Goal: Task Accomplishment & Management: Use online tool/utility

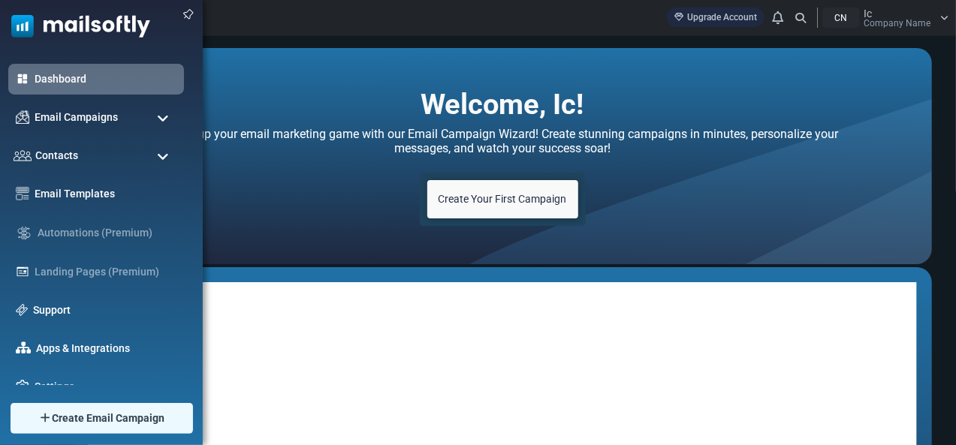
click at [159, 118] on span at bounding box center [163, 119] width 12 height 14
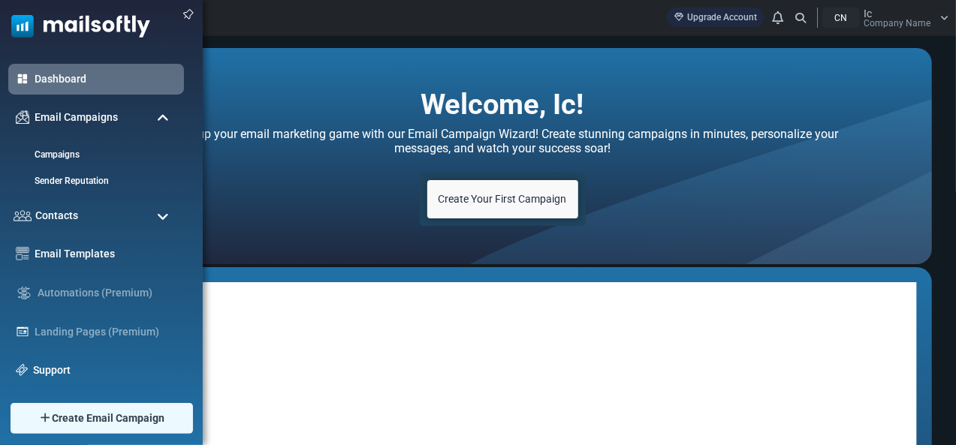
click at [159, 118] on span at bounding box center [163, 119] width 12 height 14
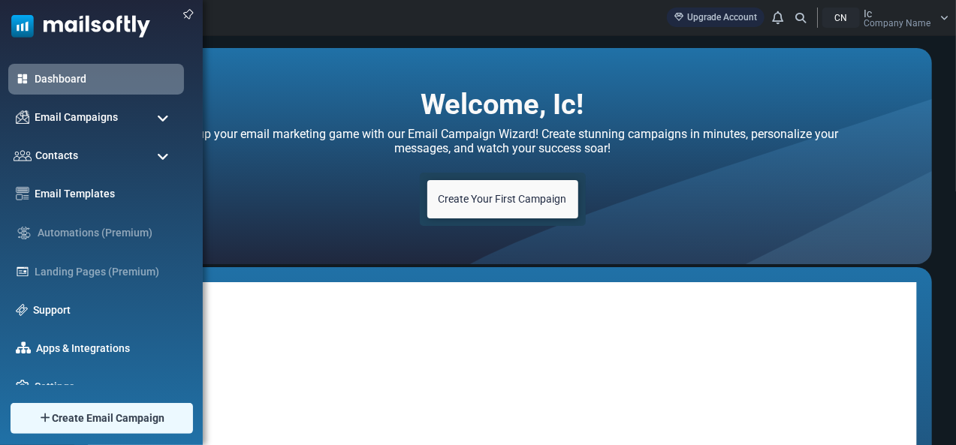
click at [162, 156] on span at bounding box center [163, 157] width 12 height 14
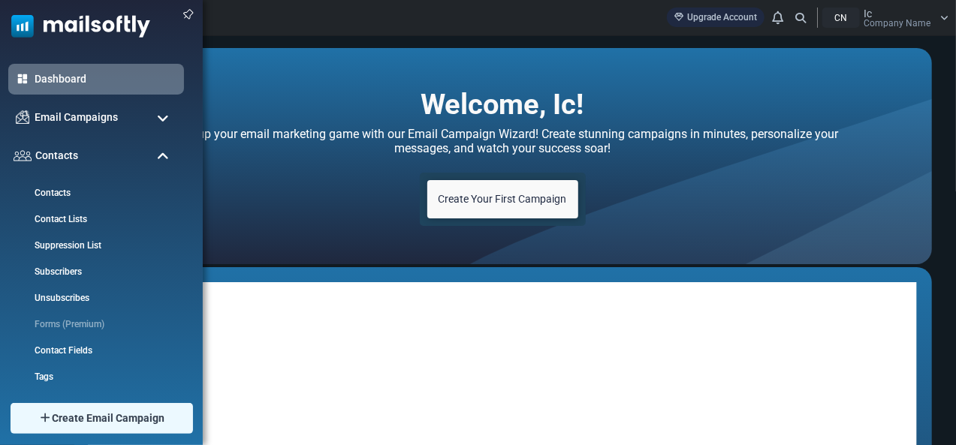
click at [162, 156] on span at bounding box center [163, 157] width 12 height 14
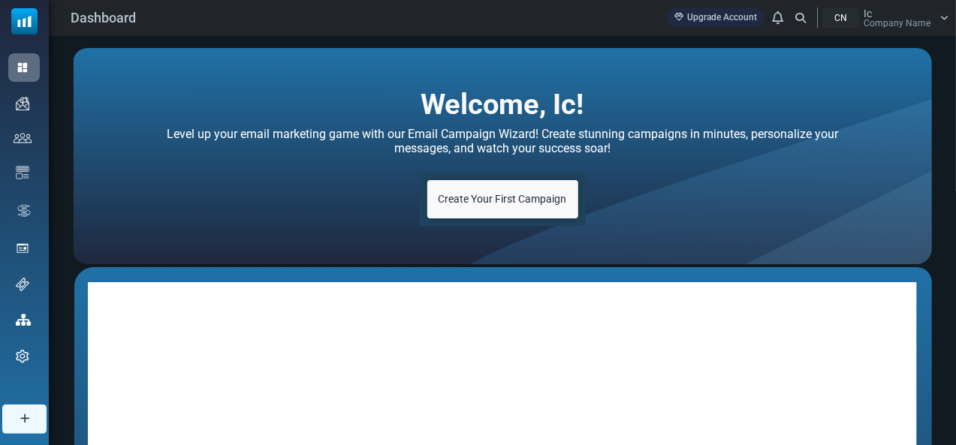
click at [478, 200] on span "Create Your First Campaign" at bounding box center [502, 199] width 128 height 12
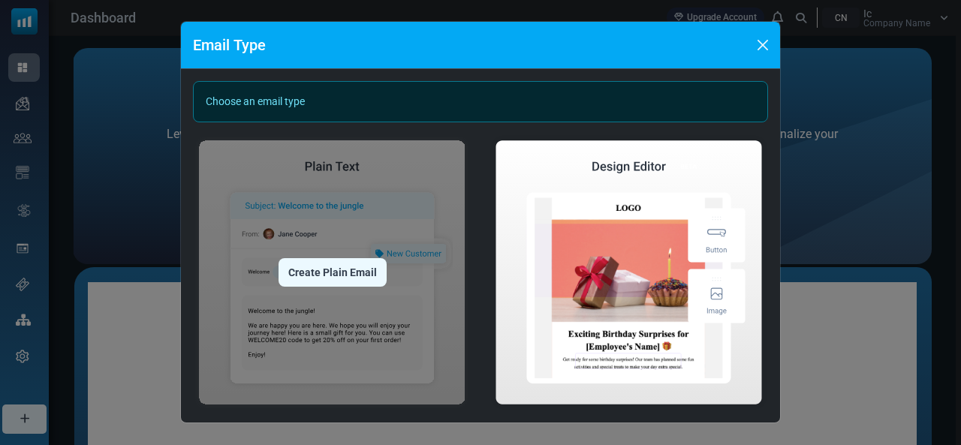
click at [332, 274] on div "Create Plain Email" at bounding box center [333, 272] width 108 height 29
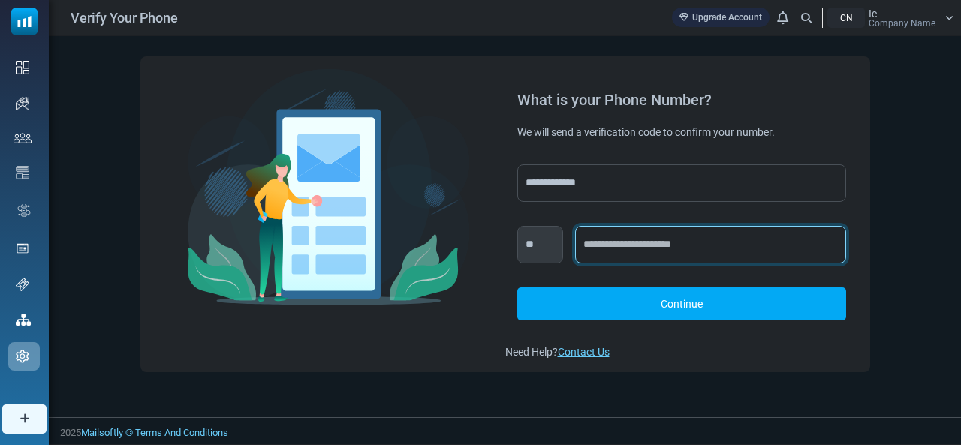
click at [646, 246] on input "text" at bounding box center [710, 245] width 271 height 38
click at [640, 242] on input "text" at bounding box center [710, 245] width 271 height 38
type input "**********"
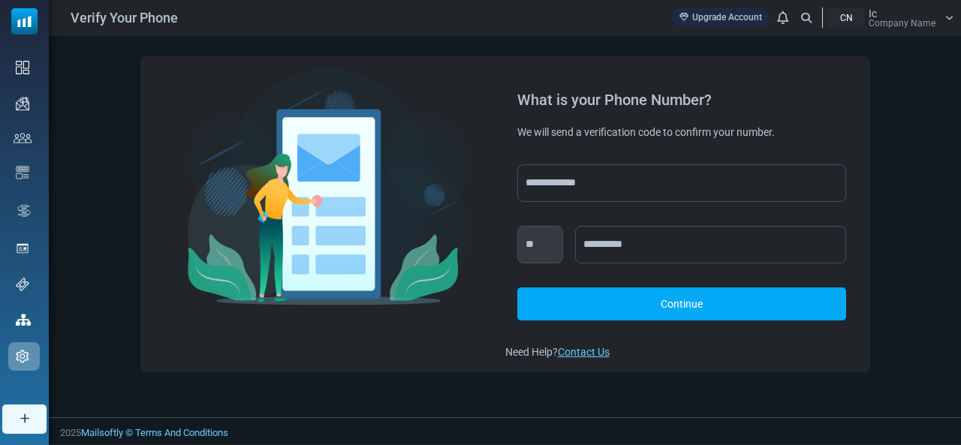
click at [671, 308] on link "Continue" at bounding box center [681, 304] width 329 height 33
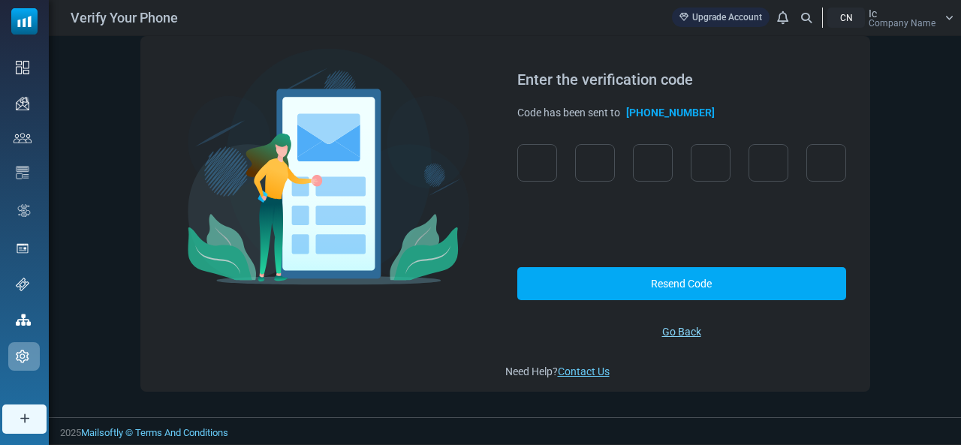
click at [680, 333] on link "Go Back" at bounding box center [681, 332] width 39 height 16
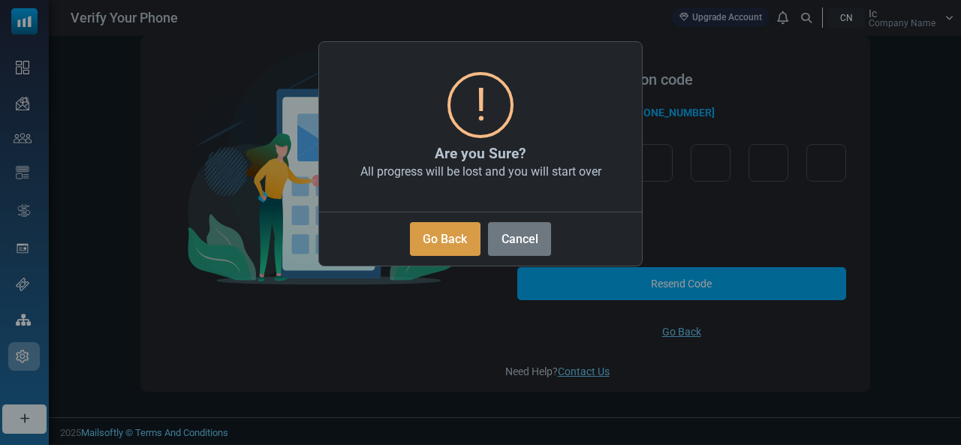
click at [441, 244] on button "Go Back" at bounding box center [445, 239] width 71 height 34
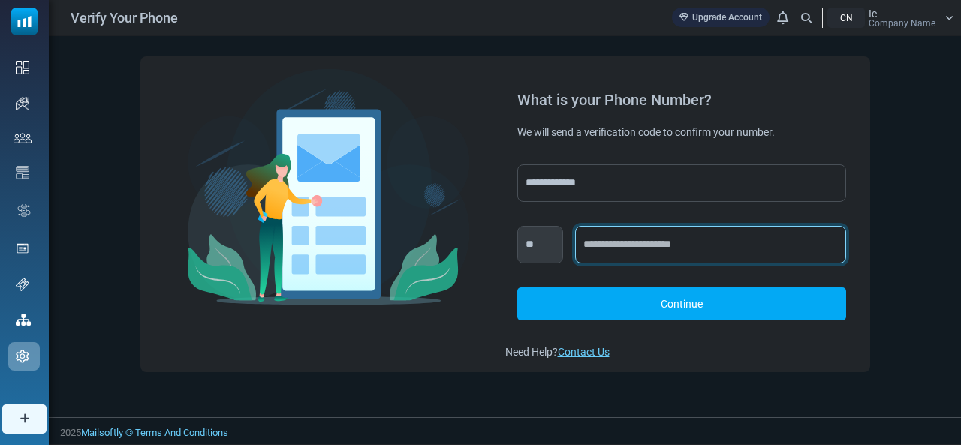
click at [599, 241] on input "text" at bounding box center [710, 245] width 271 height 38
click at [618, 243] on input "text" at bounding box center [710, 245] width 271 height 38
paste input "**********"
type input "**********"
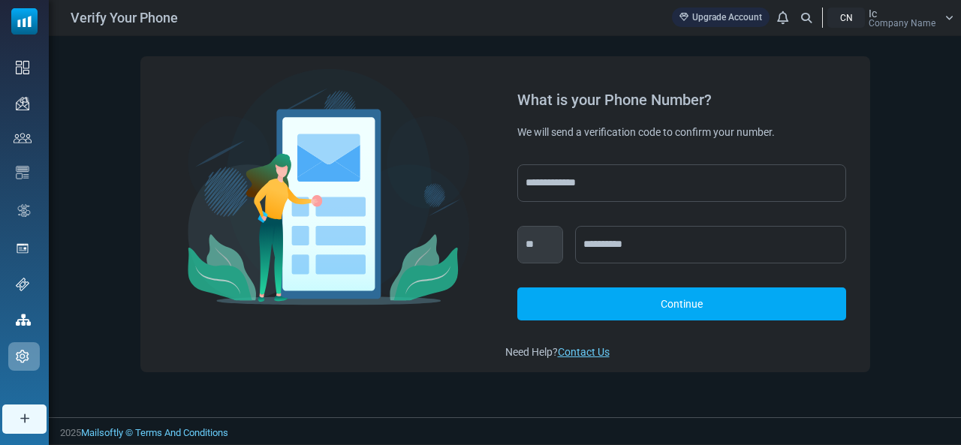
click at [614, 296] on link "Continue" at bounding box center [681, 304] width 329 height 33
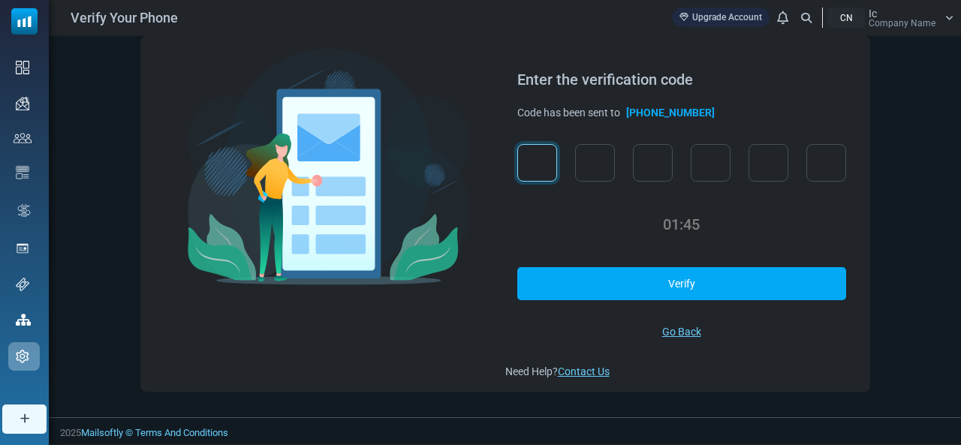
click at [539, 164] on input "text" at bounding box center [537, 163] width 40 height 38
click at [610, 165] on input "text" at bounding box center [595, 163] width 40 height 38
click at [550, 161] on input "text" at bounding box center [537, 163] width 40 height 38
click at [539, 156] on input "text" at bounding box center [537, 163] width 40 height 38
click at [599, 160] on input "text" at bounding box center [595, 163] width 40 height 38
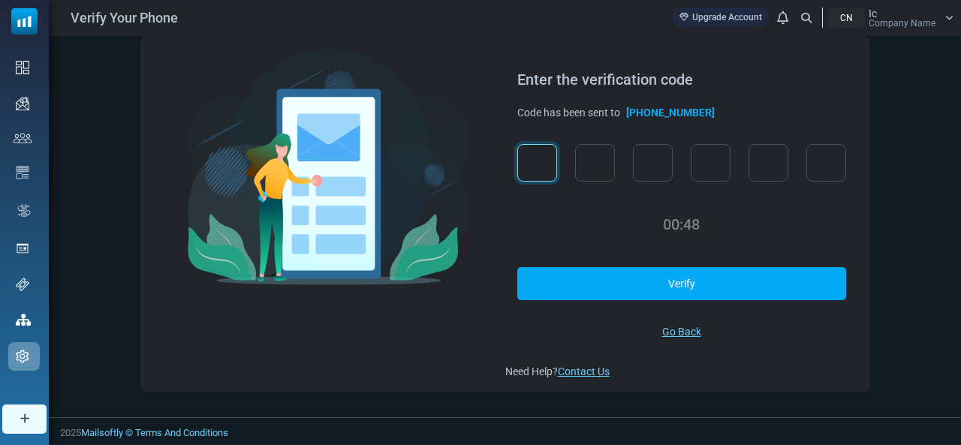
click at [548, 166] on input "text" at bounding box center [537, 163] width 40 height 38
click at [549, 158] on input "text" at bounding box center [537, 163] width 40 height 38
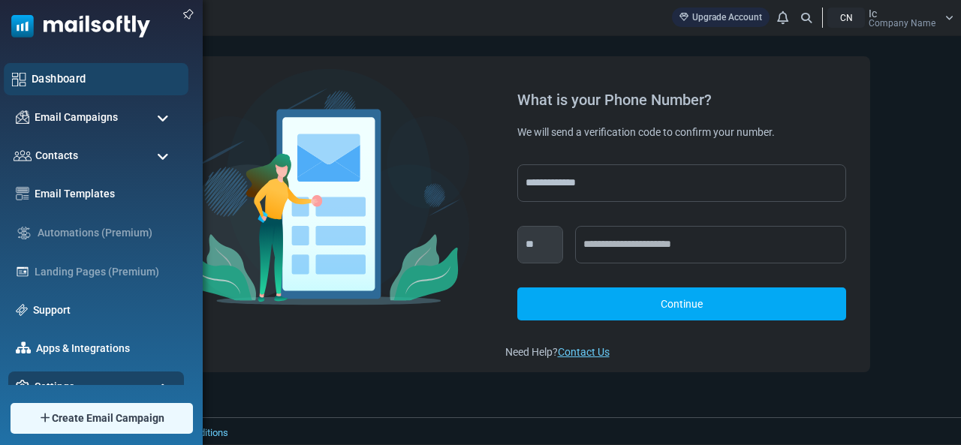
click at [42, 83] on link "Dashboard" at bounding box center [106, 79] width 149 height 17
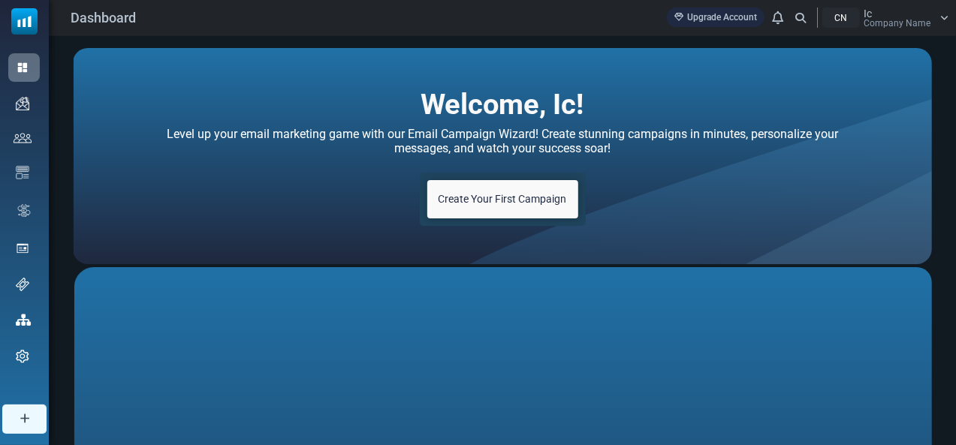
scroll to position [381, 0]
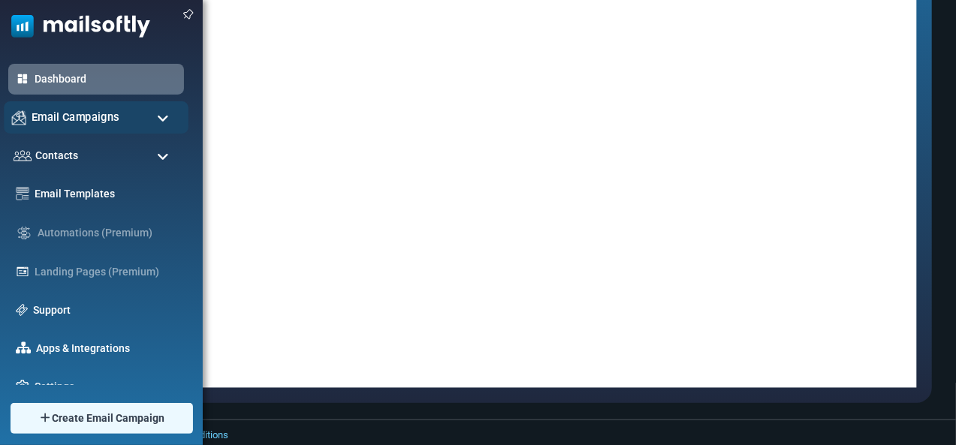
click at [149, 118] on div "Email Campaigns" at bounding box center [96, 117] width 185 height 32
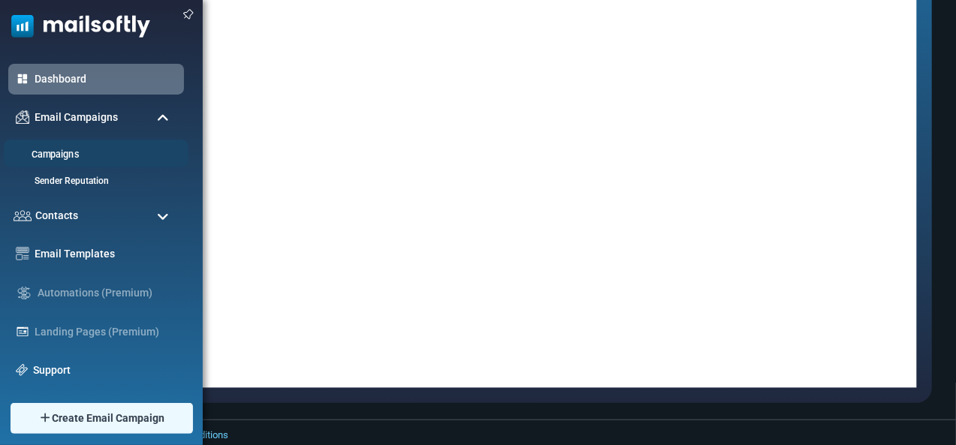
click at [59, 154] on link "Campaigns" at bounding box center [94, 155] width 180 height 14
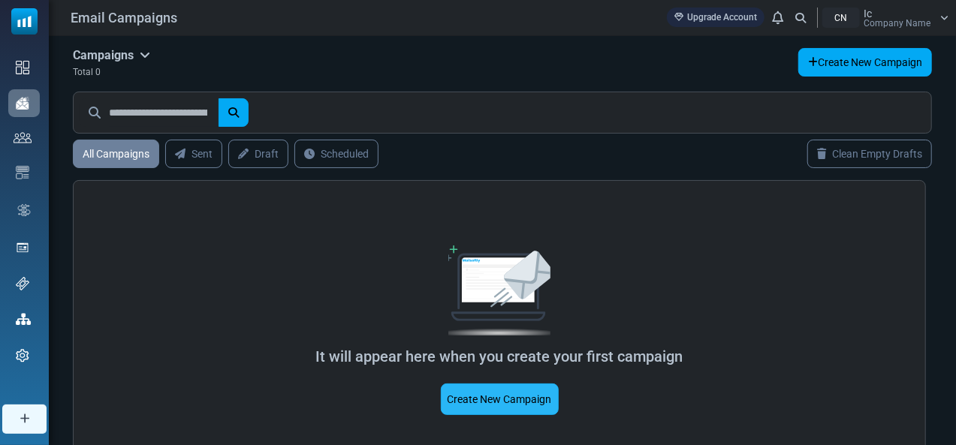
click at [490, 401] on link "Create New Campaign" at bounding box center [500, 400] width 118 height 32
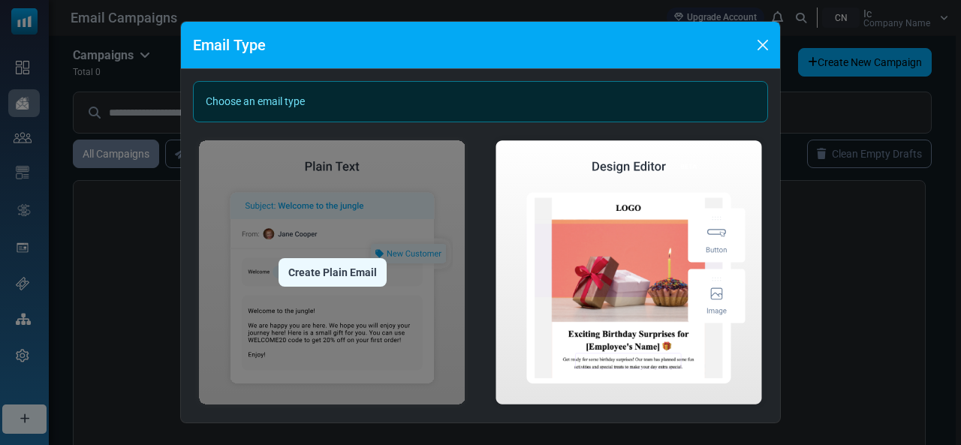
click at [369, 234] on img at bounding box center [332, 272] width 279 height 276
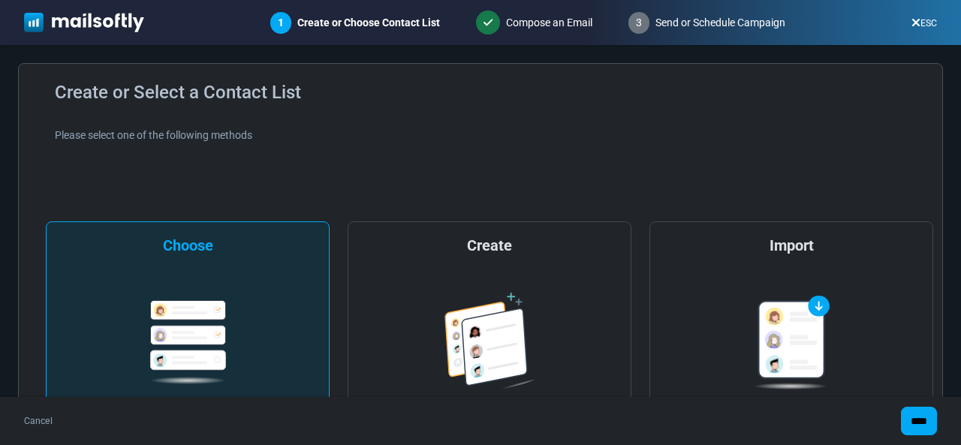
click at [171, 262] on div "**********" at bounding box center [188, 358] width 284 height 272
click at [581, 316] on div "Create New contact list from your contacts Create Contact List" at bounding box center [490, 358] width 284 height 272
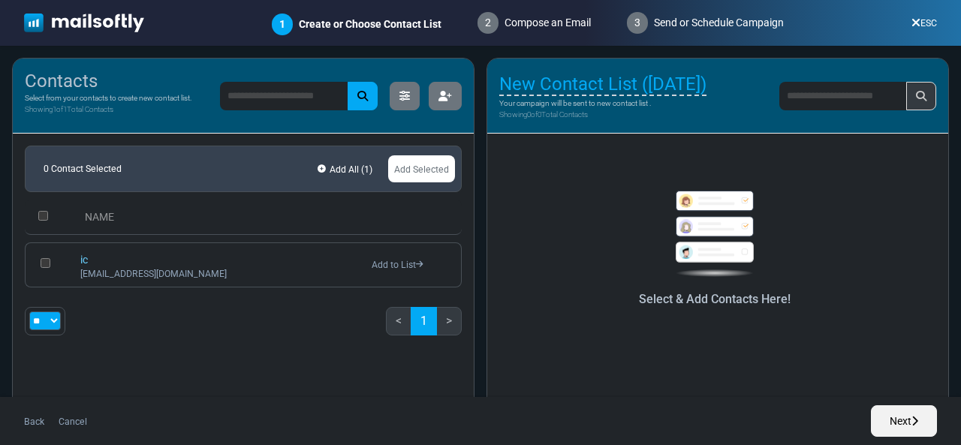
click at [156, 307] on div "** ** *** < 1 >" at bounding box center [243, 327] width 437 height 41
click at [410, 176] on link "Add Selected" at bounding box center [421, 168] width 67 height 27
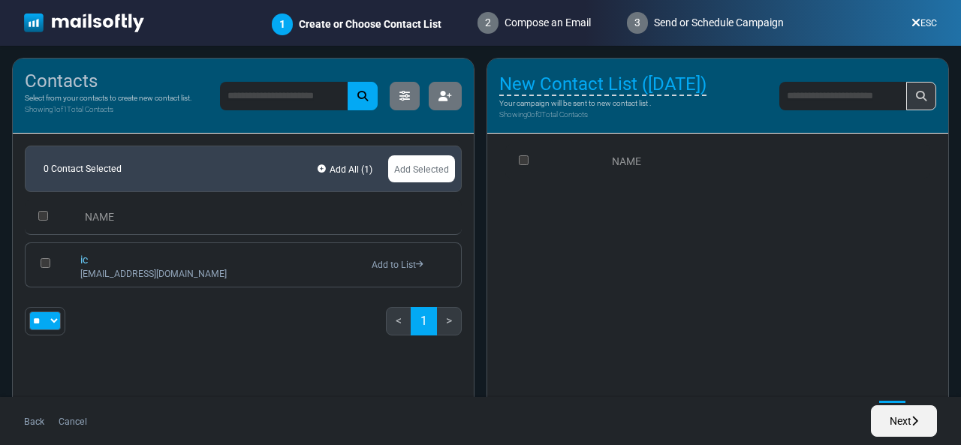
click at [176, 211] on th "NAME" at bounding box center [218, 217] width 291 height 35
click at [130, 216] on th "NAME" at bounding box center [218, 217] width 291 height 35
click at [384, 261] on link "Add to List" at bounding box center [397, 265] width 51 height 11
